Goal: Task Accomplishment & Management: Manage account settings

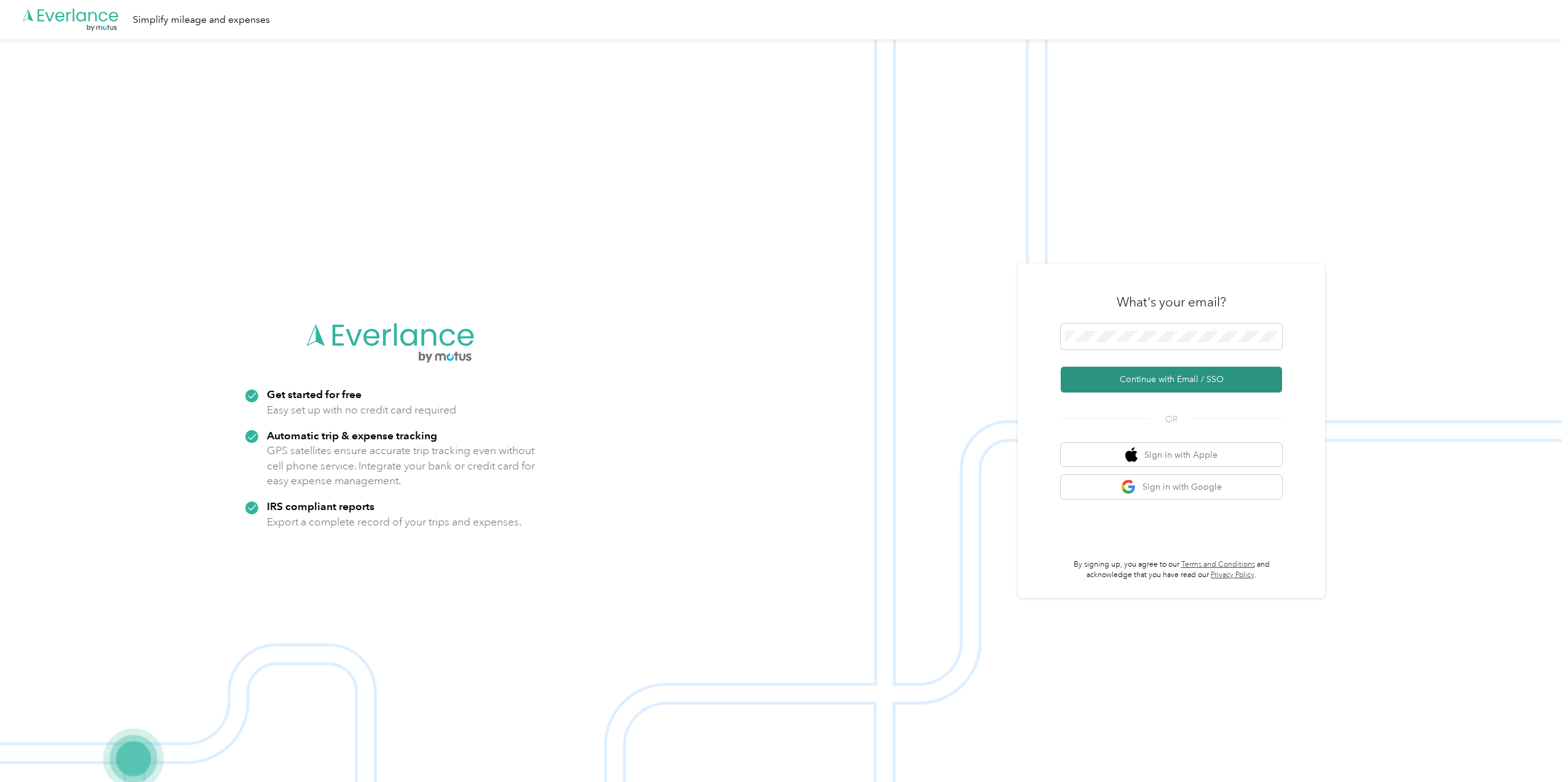
click at [1165, 391] on button "Continue with Email / SSO" at bounding box center [1172, 380] width 222 height 26
click at [1197, 320] on span at bounding box center [1172, 329] width 222 height 26
click at [1184, 378] on button "Continue with Email / SSO" at bounding box center [1172, 380] width 222 height 26
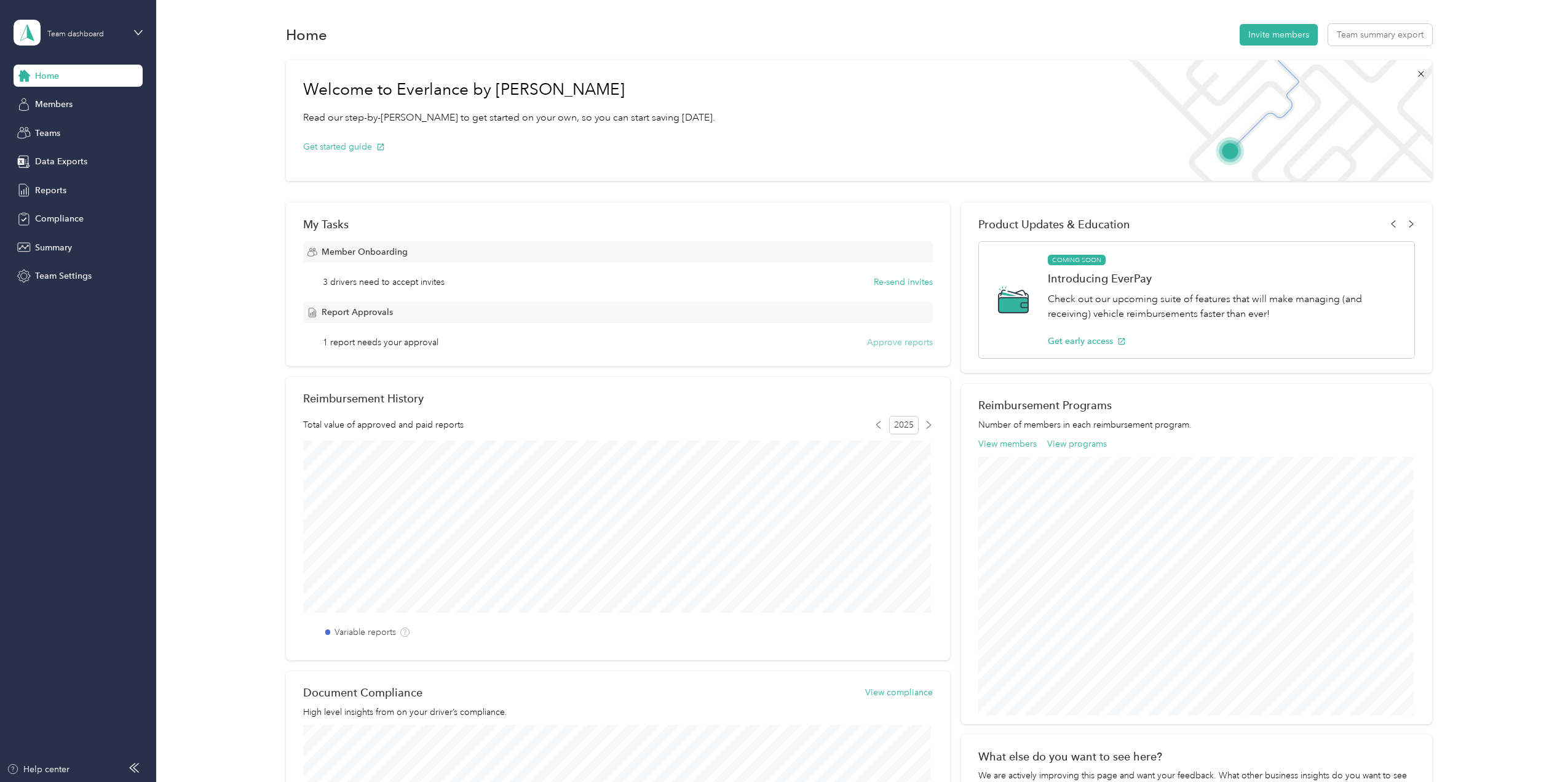
click at [896, 340] on button "Approve reports" at bounding box center [900, 342] width 66 height 13
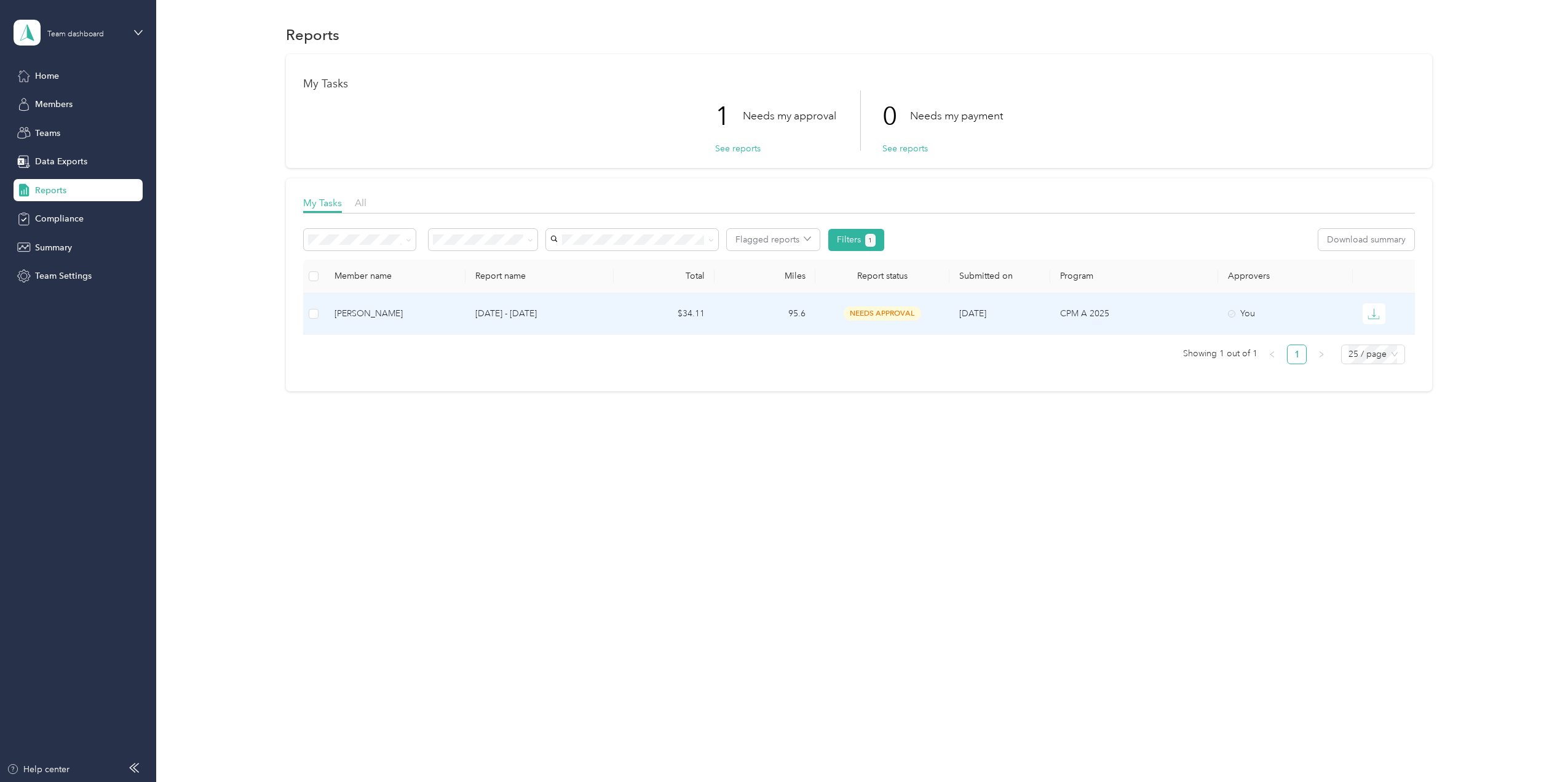
click at [705, 316] on td "$34.11" at bounding box center [664, 314] width 101 height 41
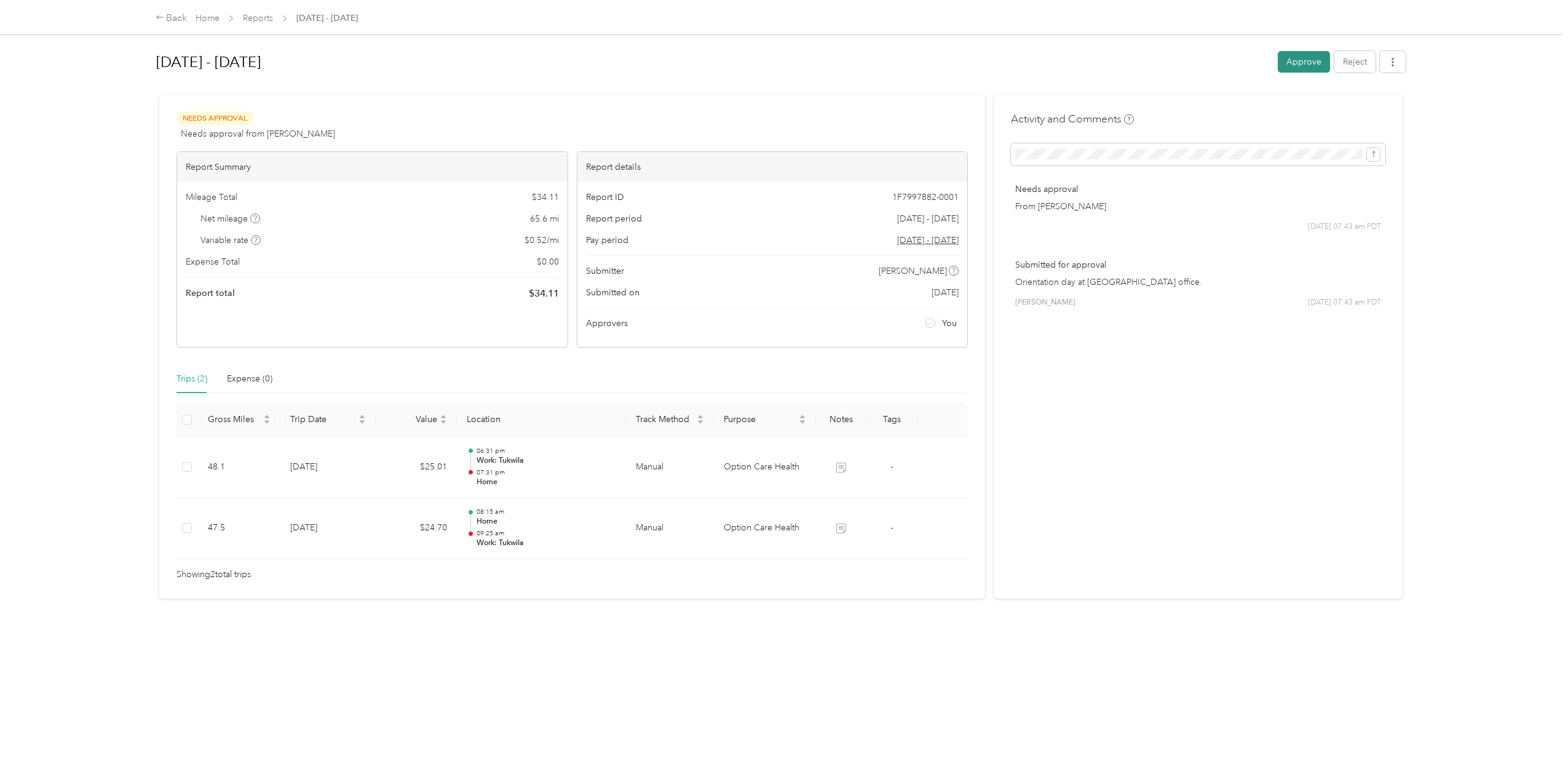
click at [1304, 55] on button "Approve" at bounding box center [1304, 62] width 52 height 22
